Goal: Information Seeking & Learning: Learn about a topic

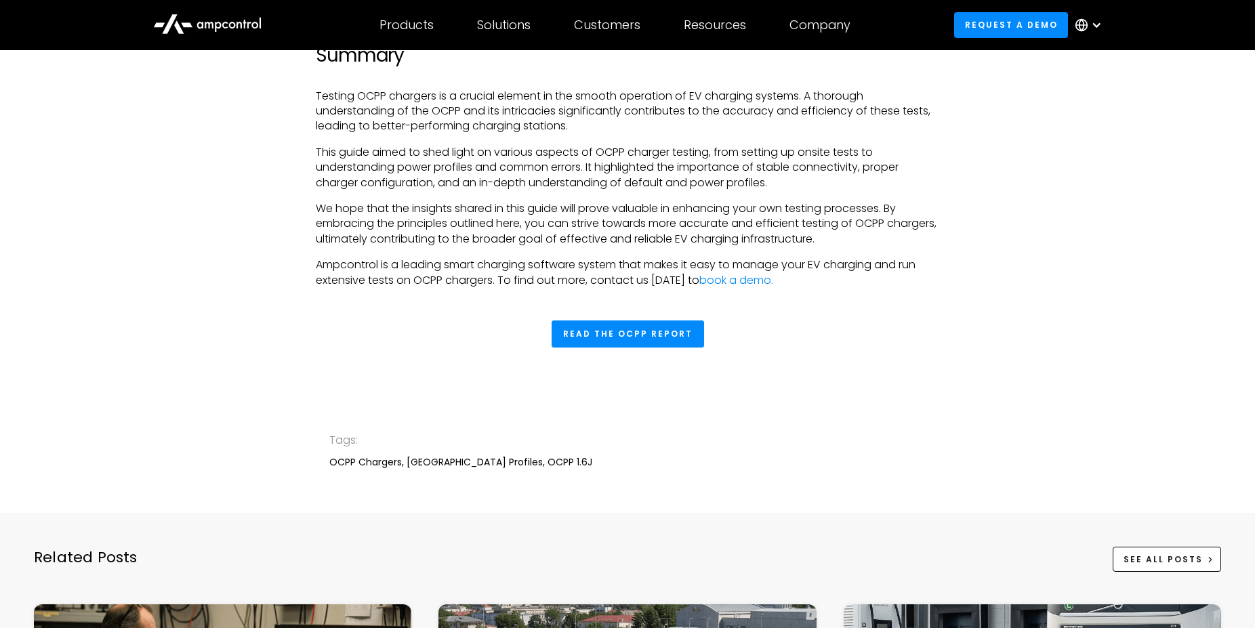
scroll to position [4673, 0]
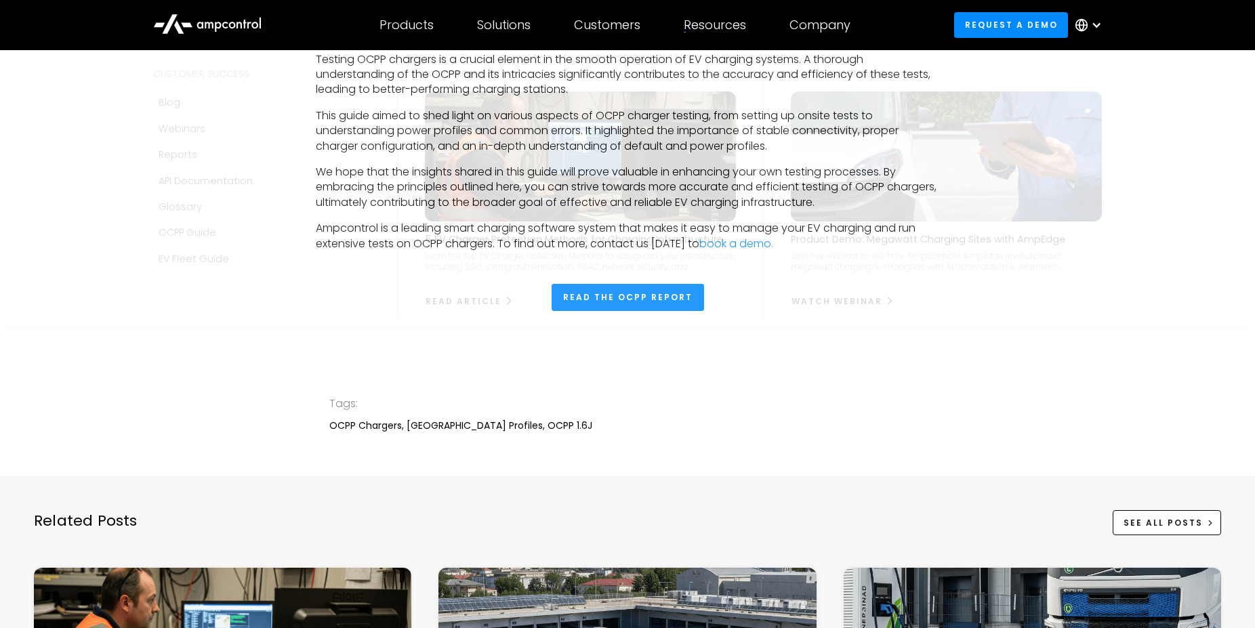
click at [723, 9] on div "Resources Customer success Blog Webinars Reports Product guides API Documentati…" at bounding box center [715, 24] width 106 height 47
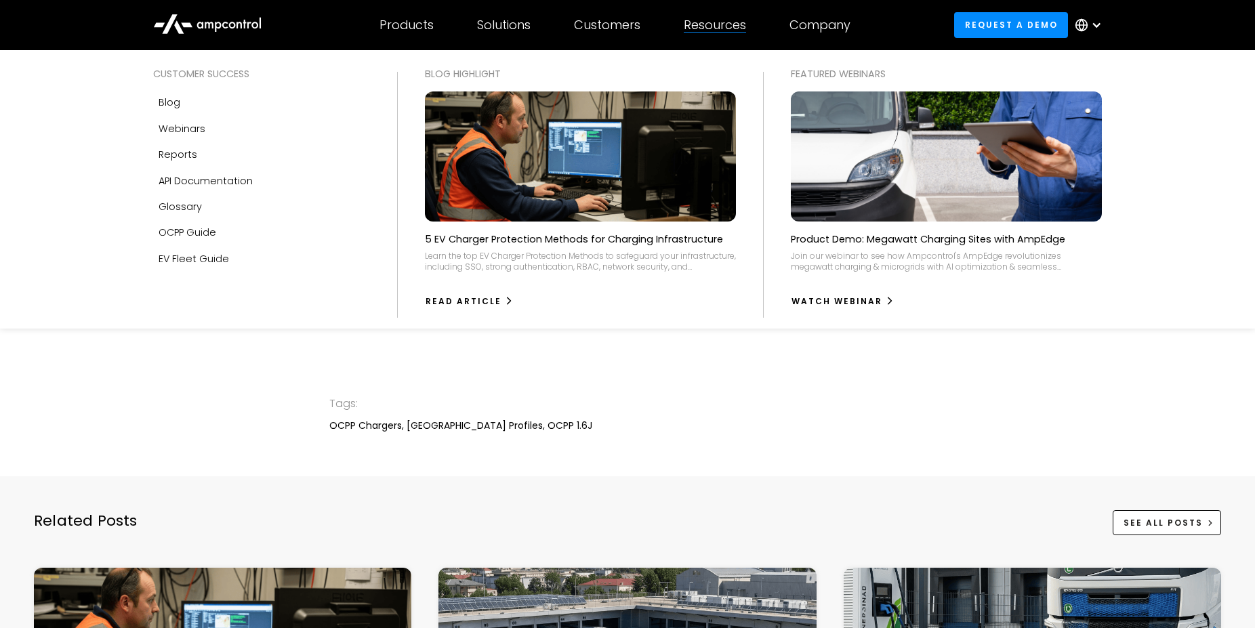
click at [713, 24] on div "Resources" at bounding box center [715, 25] width 62 height 15
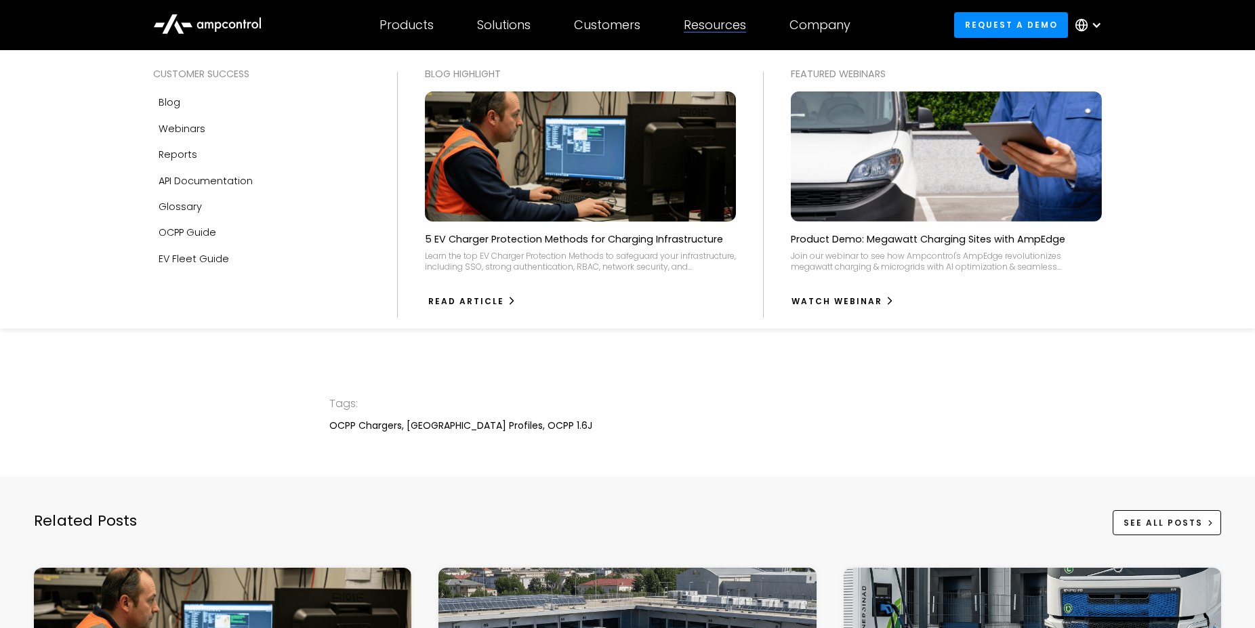
click at [463, 300] on div "Read Article" at bounding box center [466, 302] width 76 height 12
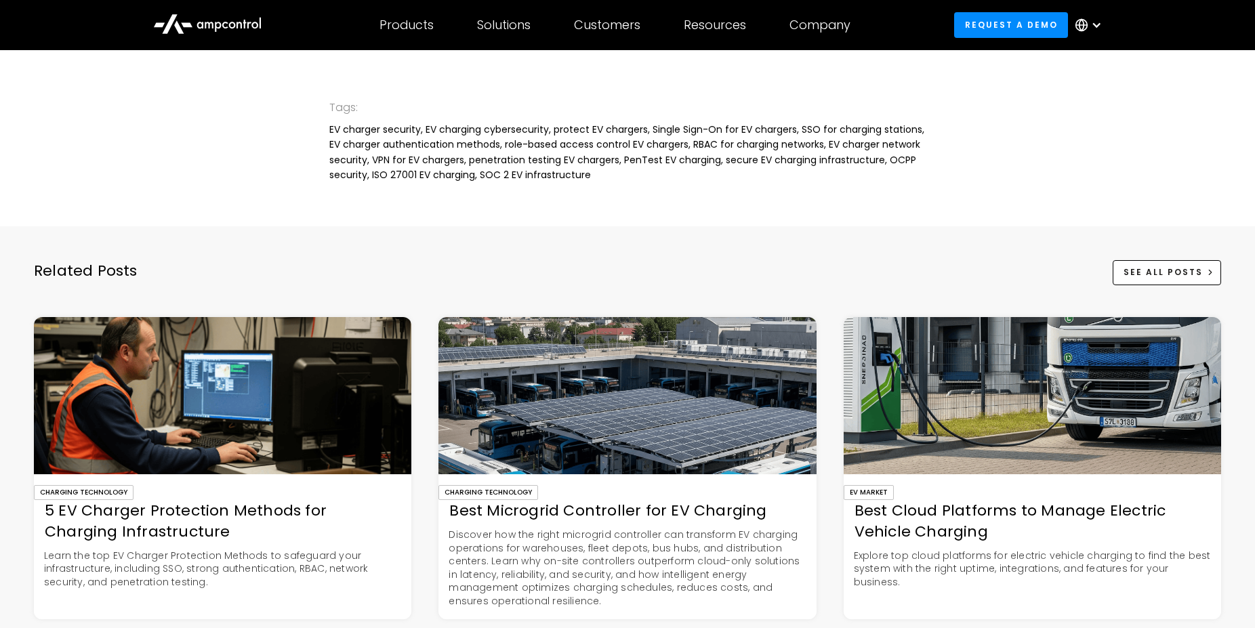
scroll to position [3042, 0]
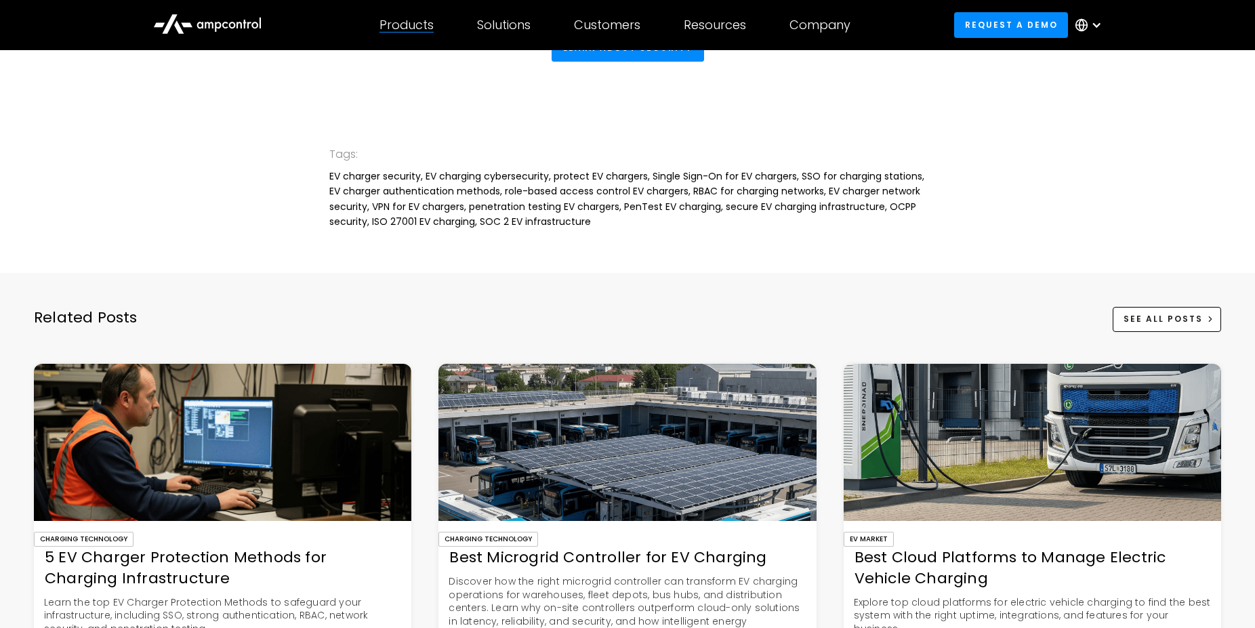
click at [407, 39] on div "Products Products Energy Management Load management, cost optimization, oversub…" at bounding box center [407, 24] width 98 height 47
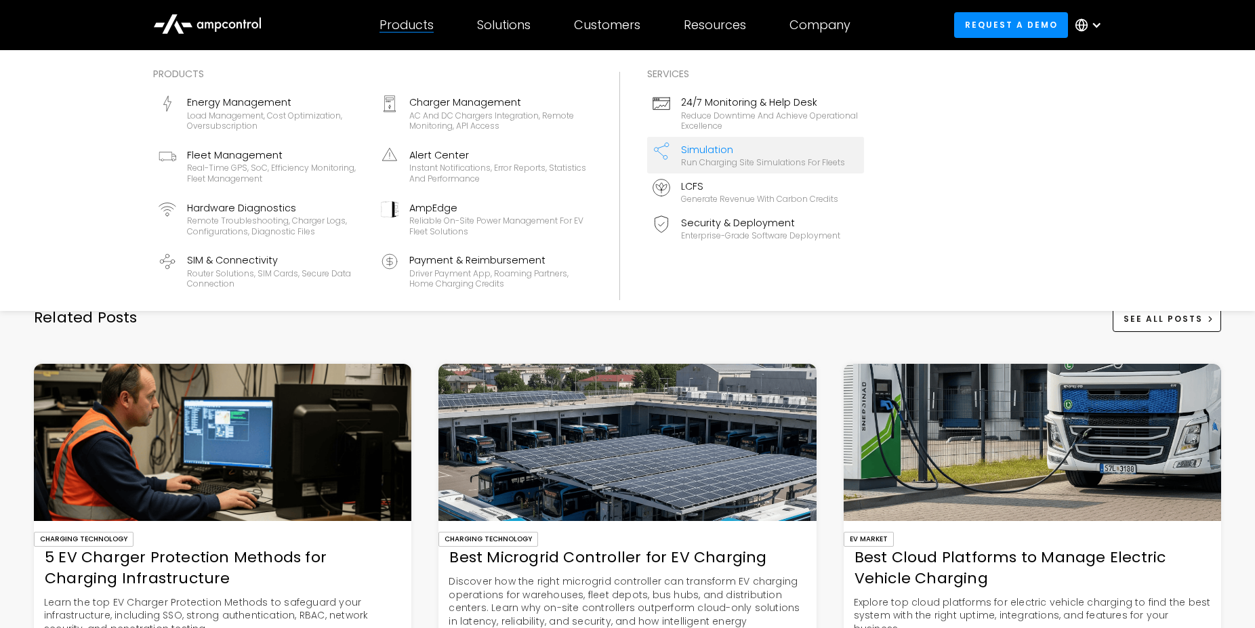
click at [719, 161] on div "Run charging site simulations for fleets" at bounding box center [763, 162] width 164 height 11
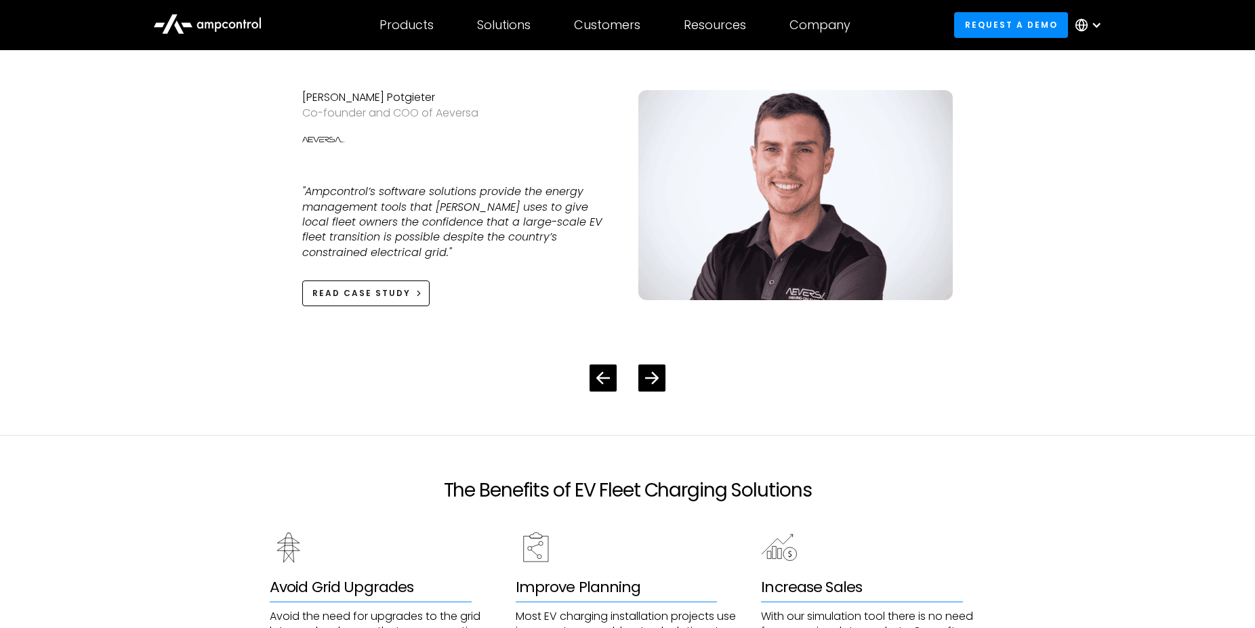
scroll to position [2074, 0]
